Goal: Check status: Check status

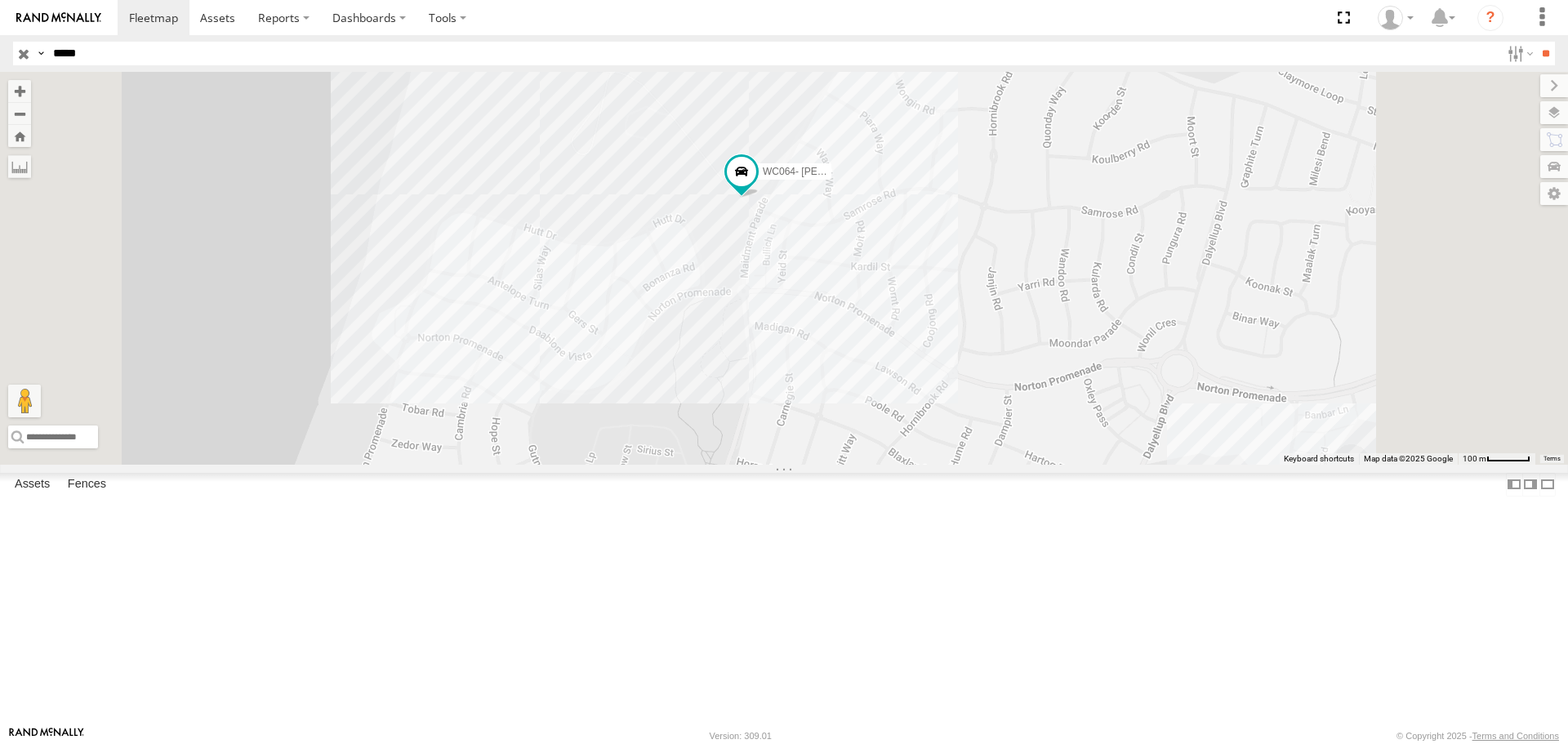
click at [1536, 42] on input "**" at bounding box center [1546, 54] width 19 height 24
click at [0, 0] on div "CV364 - [PERSON_NAME]" at bounding box center [0, 0] width 0 height 0
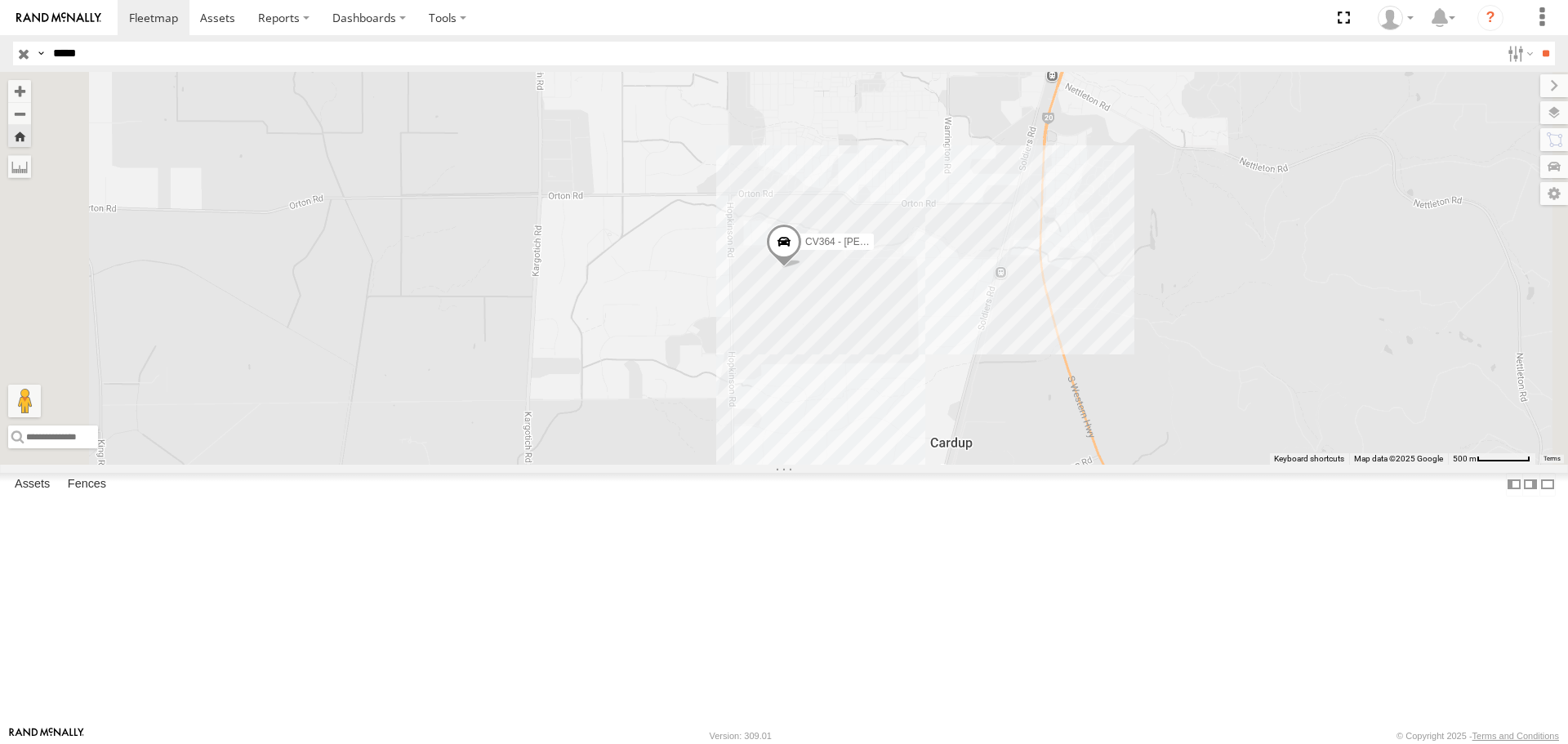
drag, startPoint x: 123, startPoint y: 53, endPoint x: 0, endPoint y: 36, distance: 124.2
click at [0, 36] on header "Search Query Asset ID Asset Label Registration Manufacturer Model VIN Job ID" at bounding box center [784, 53] width 1568 height 37
type input "*****"
click at [1536, 42] on input "**" at bounding box center [1546, 54] width 19 height 24
click at [0, 0] on div "WC039" at bounding box center [0, 0] width 0 height 0
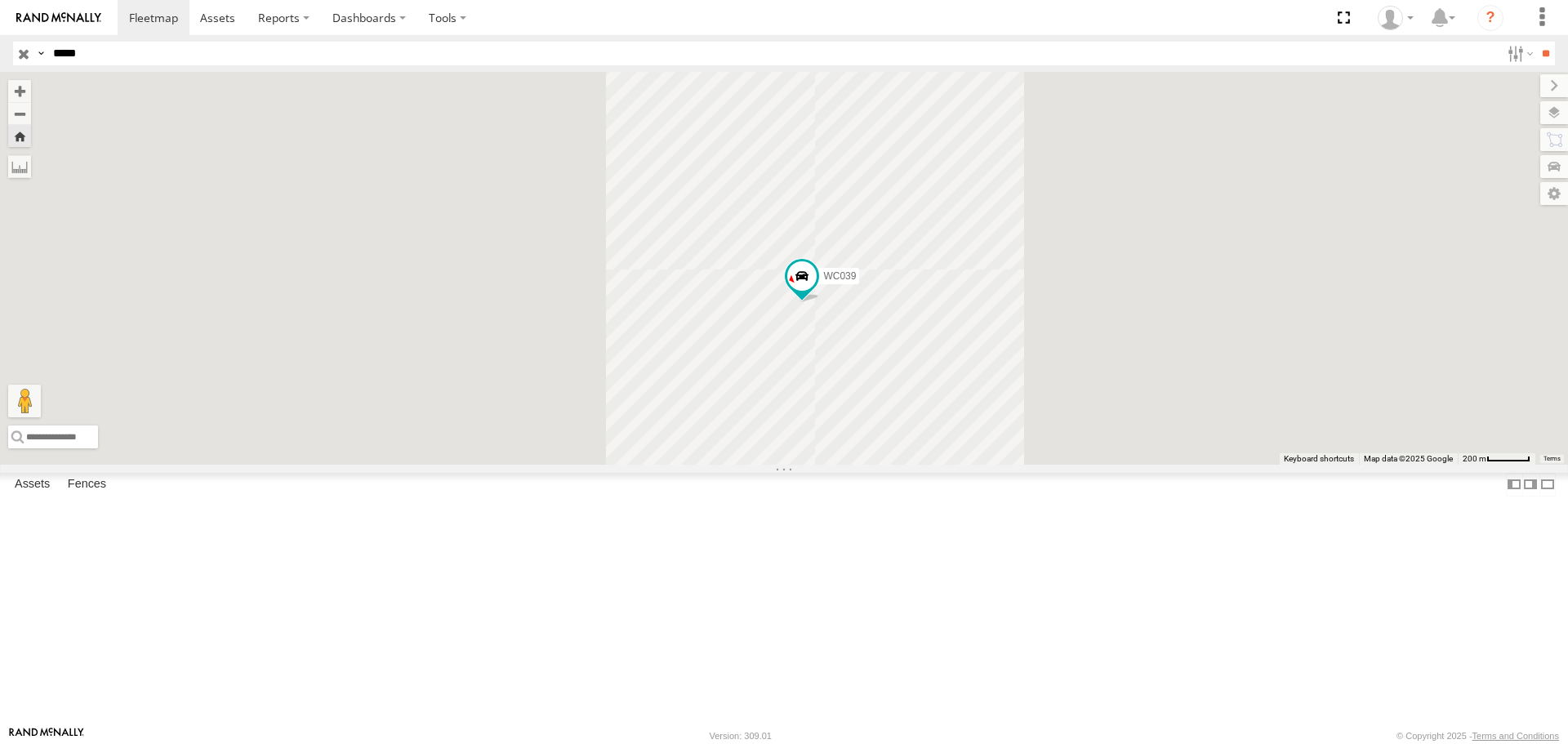
drag, startPoint x: 1075, startPoint y: 504, endPoint x: 1029, endPoint y: 372, distance: 139.8
click at [1029, 372] on div "WC039" at bounding box center [784, 267] width 1568 height 392
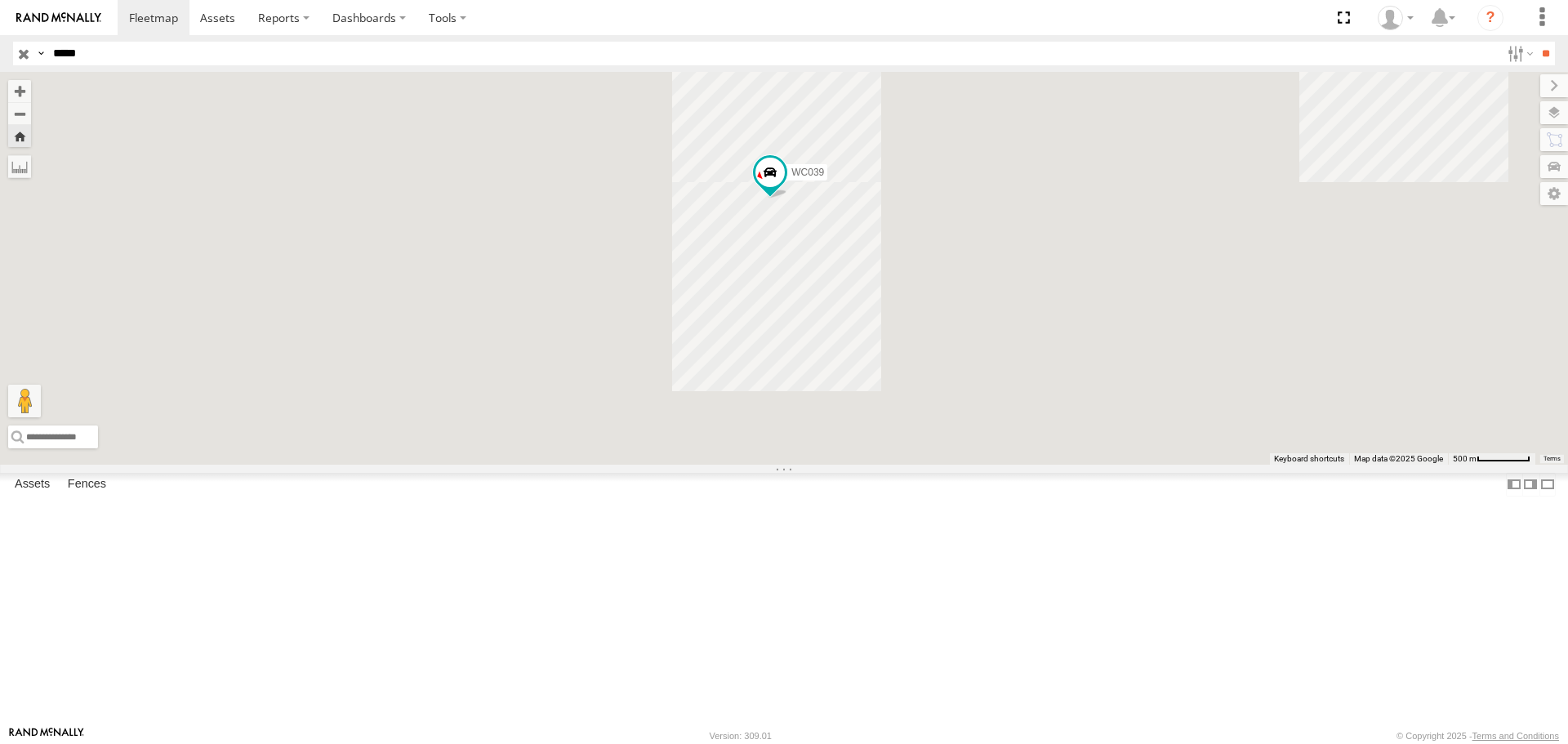
drag, startPoint x: 1118, startPoint y: 309, endPoint x: 1115, endPoint y: 369, distance: 60.1
click at [1115, 369] on div "WC039" at bounding box center [784, 267] width 1568 height 392
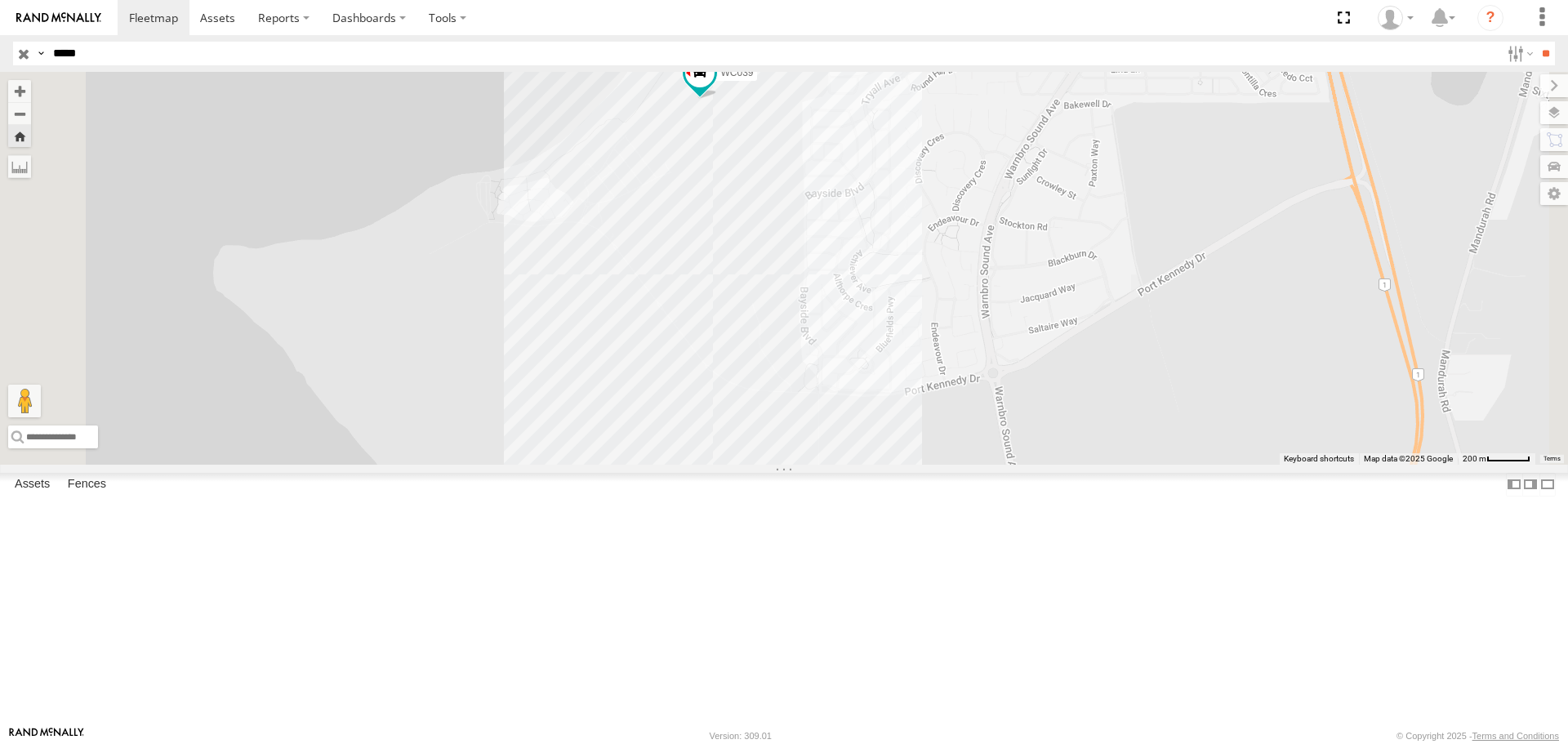
drag, startPoint x: 1168, startPoint y: 519, endPoint x: 1136, endPoint y: 517, distance: 32.1
click at [1136, 464] on div "WC039" at bounding box center [784, 267] width 1568 height 392
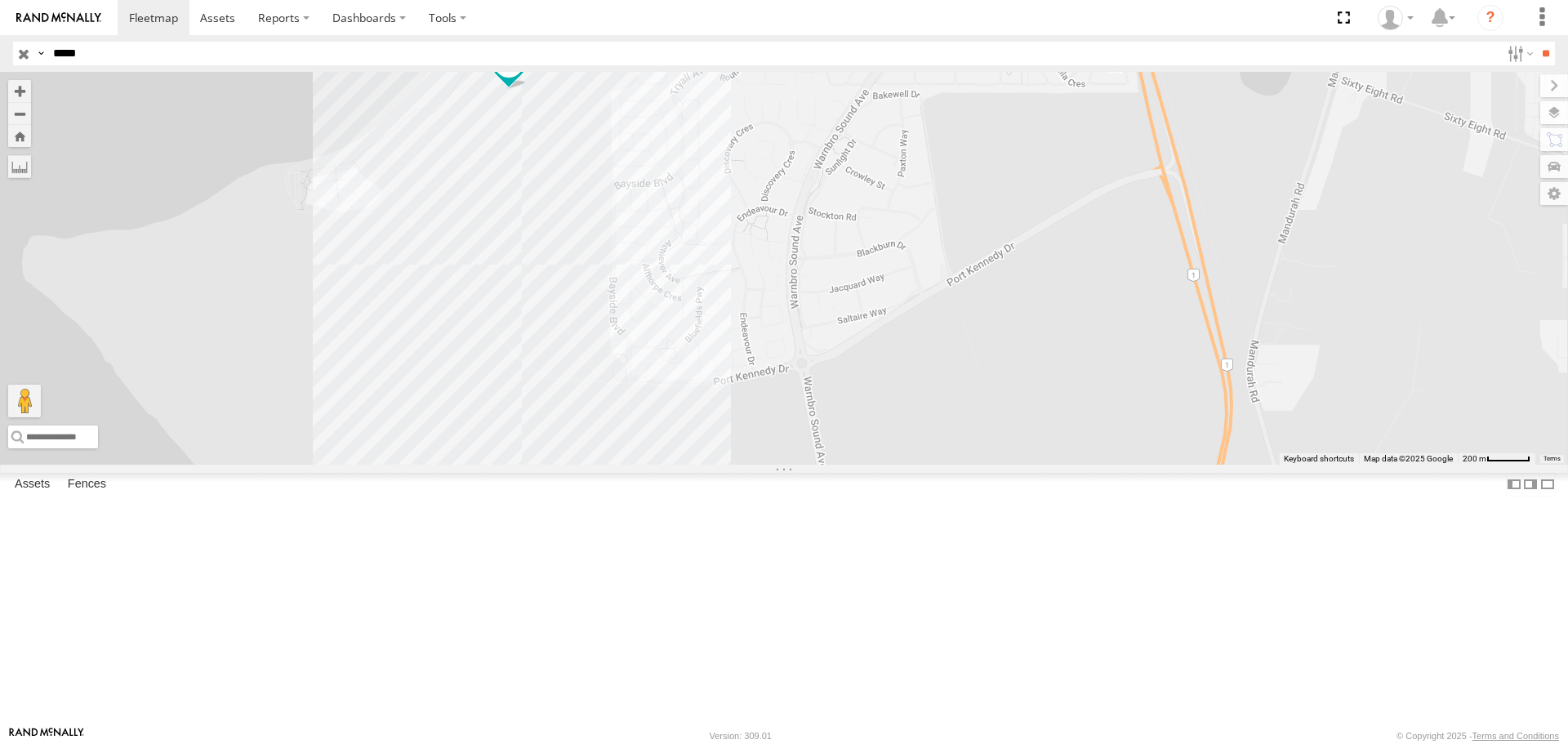
drag, startPoint x: 1213, startPoint y: 544, endPoint x: 1026, endPoint y: 501, distance: 191.9
click at [1026, 464] on div "WC039" at bounding box center [784, 267] width 1568 height 392
drag, startPoint x: 1069, startPoint y: 477, endPoint x: 1168, endPoint y: 435, distance: 107.5
click at [1168, 435] on div "WC039" at bounding box center [784, 267] width 1568 height 392
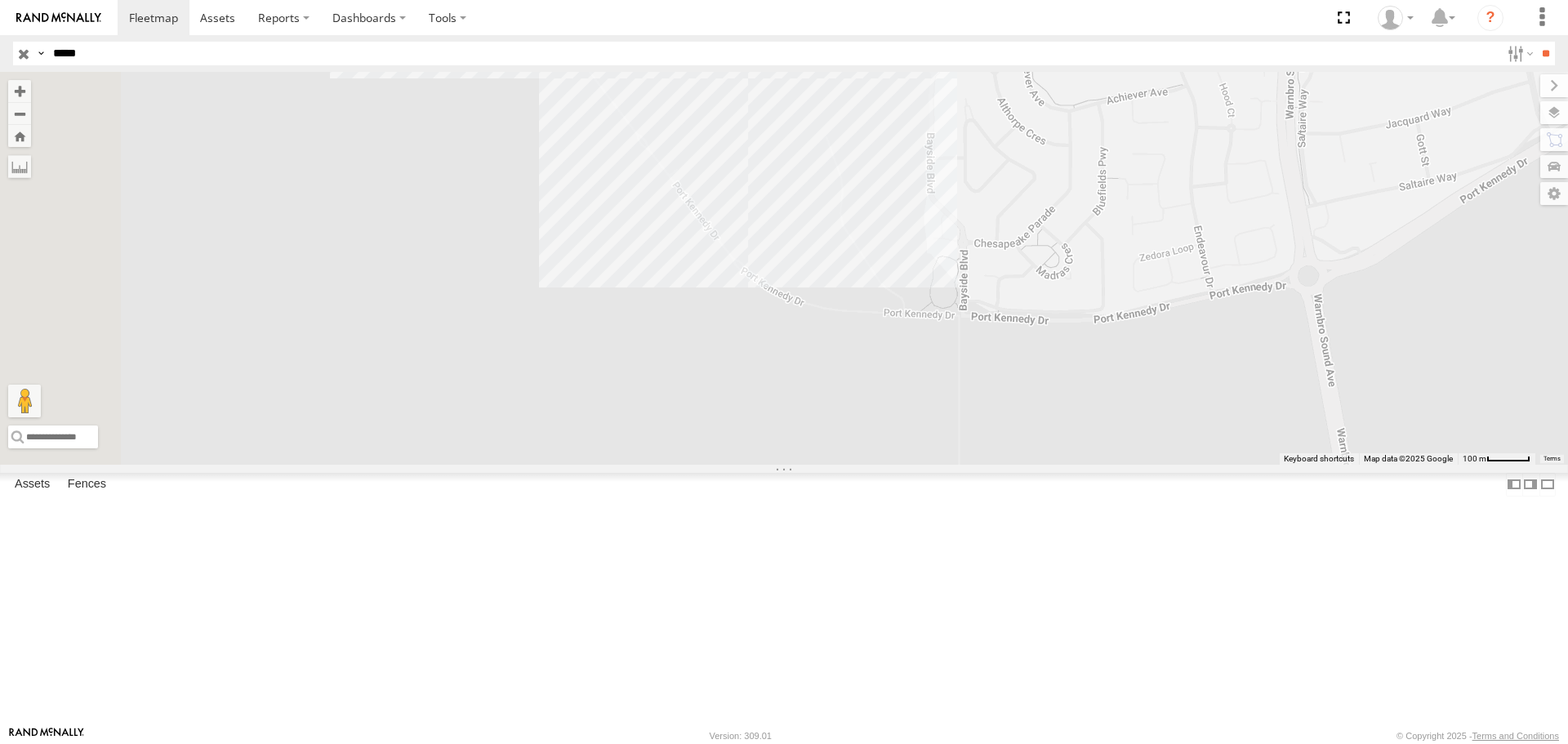
drag, startPoint x: 954, startPoint y: 305, endPoint x: 1032, endPoint y: 567, distance: 273.4
click at [1024, 464] on div "WC039" at bounding box center [784, 267] width 1568 height 392
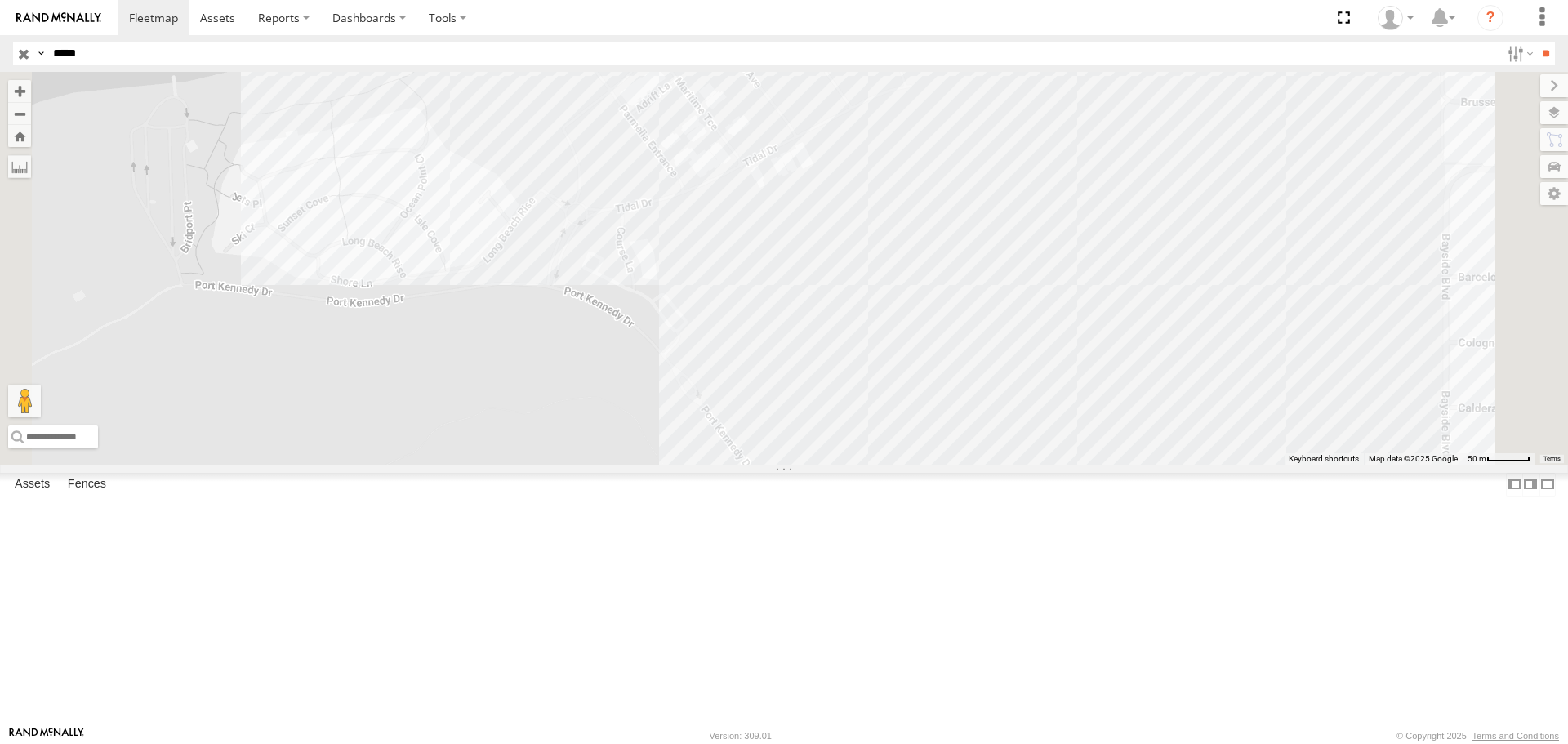
drag, startPoint x: 773, startPoint y: 265, endPoint x: 789, endPoint y: 439, distance: 174.7
click at [789, 439] on div "WC039" at bounding box center [784, 267] width 1568 height 392
